Goal: Task Accomplishment & Management: Manage account settings

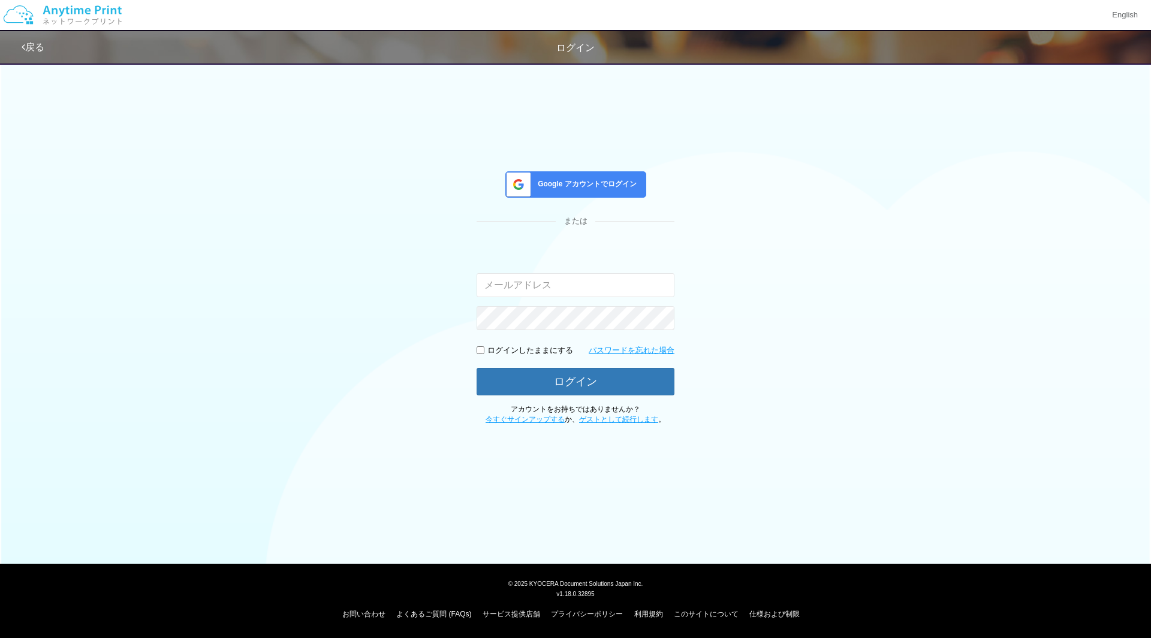
click at [614, 183] on span "Google アカウントでログイン" at bounding box center [585, 184] width 104 height 10
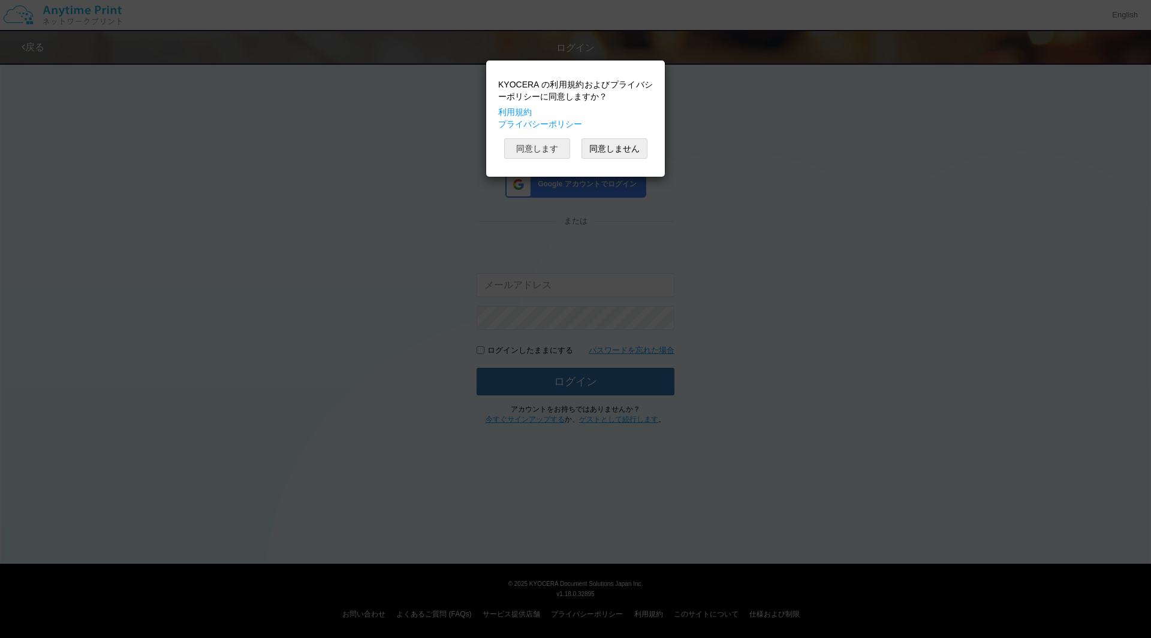
click at [518, 144] on button "同意します" at bounding box center [537, 148] width 66 height 20
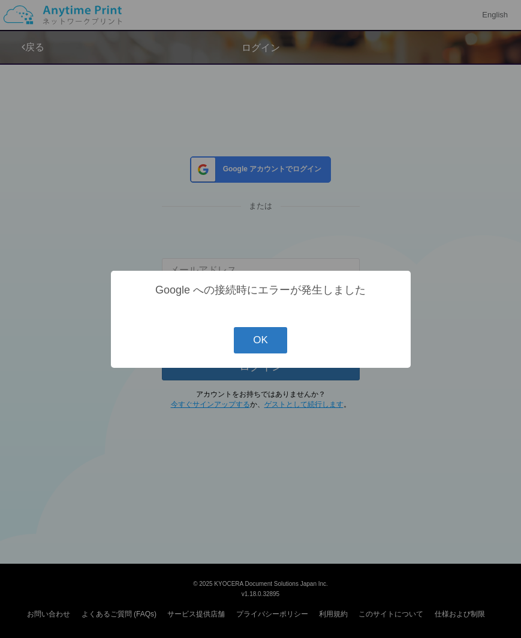
click at [268, 339] on button "OK" at bounding box center [260, 340] width 53 height 26
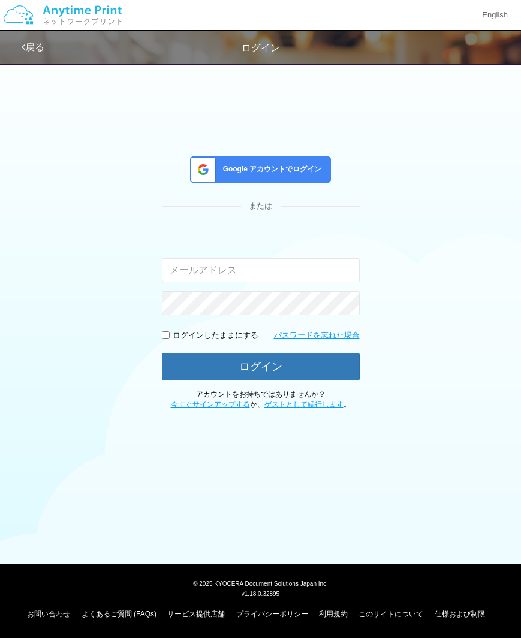
click at [269, 168] on span "Google アカウントでログイン" at bounding box center [270, 169] width 104 height 10
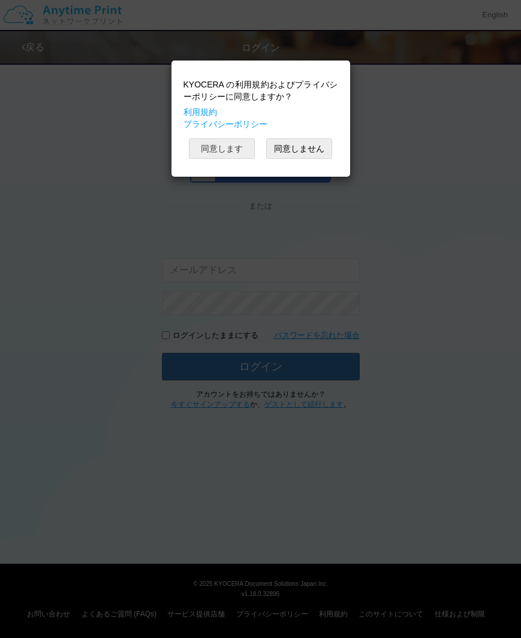
click at [236, 146] on button "同意します" at bounding box center [222, 148] width 66 height 20
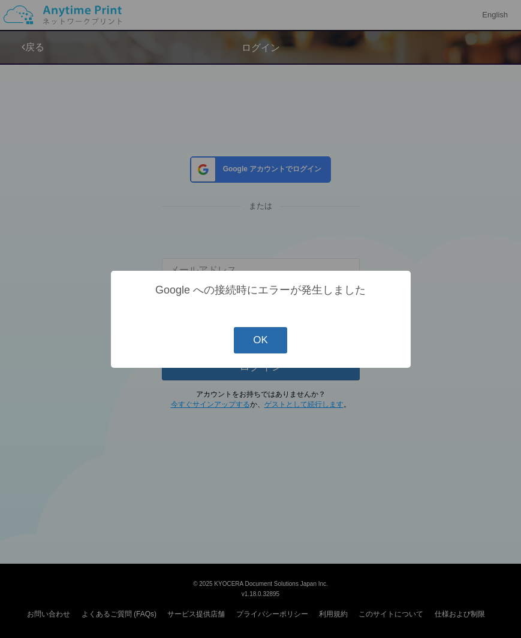
click at [269, 340] on button "OK" at bounding box center [260, 340] width 53 height 26
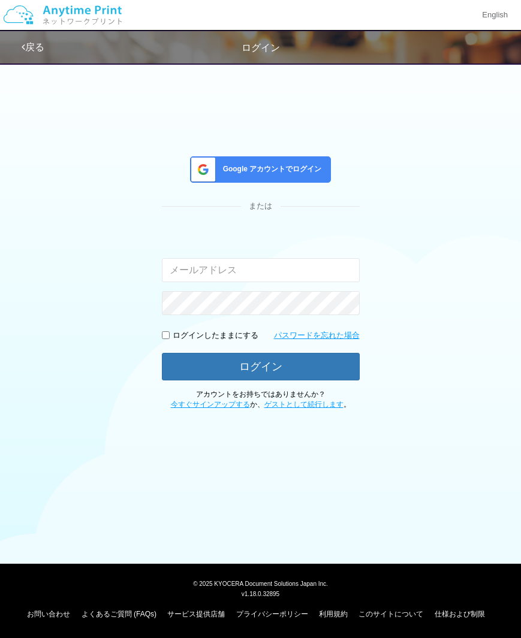
click at [277, 162] on div "Google アカウントでログイン" at bounding box center [260, 169] width 141 height 26
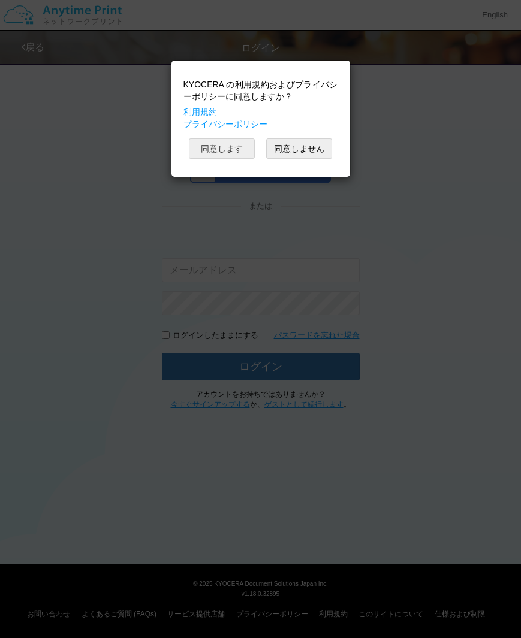
click at [219, 151] on button "同意します" at bounding box center [222, 148] width 66 height 20
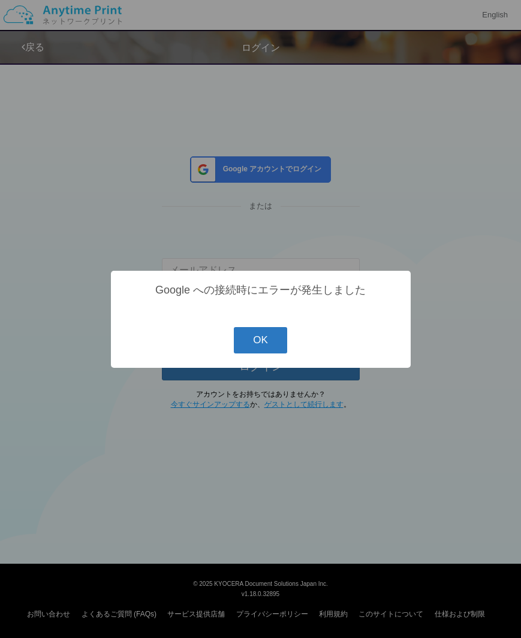
click at [265, 339] on button "OK" at bounding box center [260, 340] width 53 height 26
